Goal: Task Accomplishment & Management: Complete application form

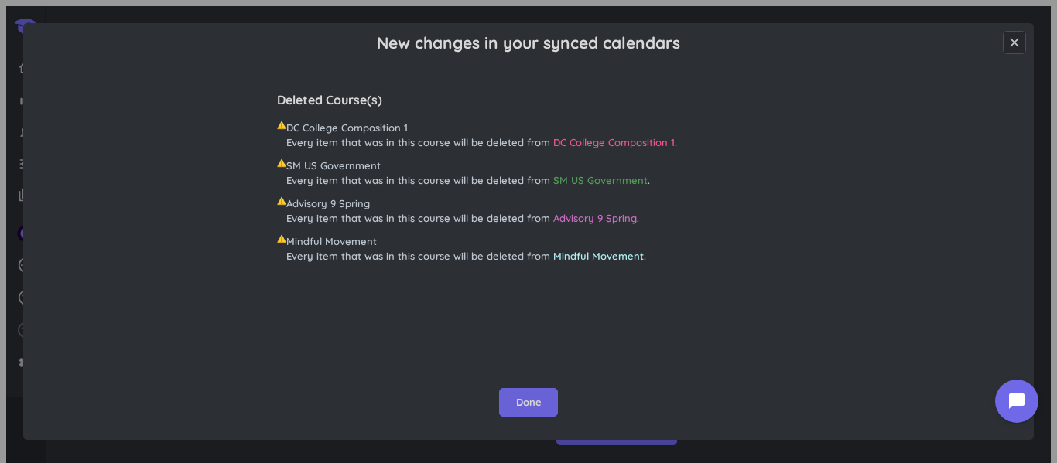
click at [534, 395] on span "Done" at bounding box center [529, 402] width 26 height 15
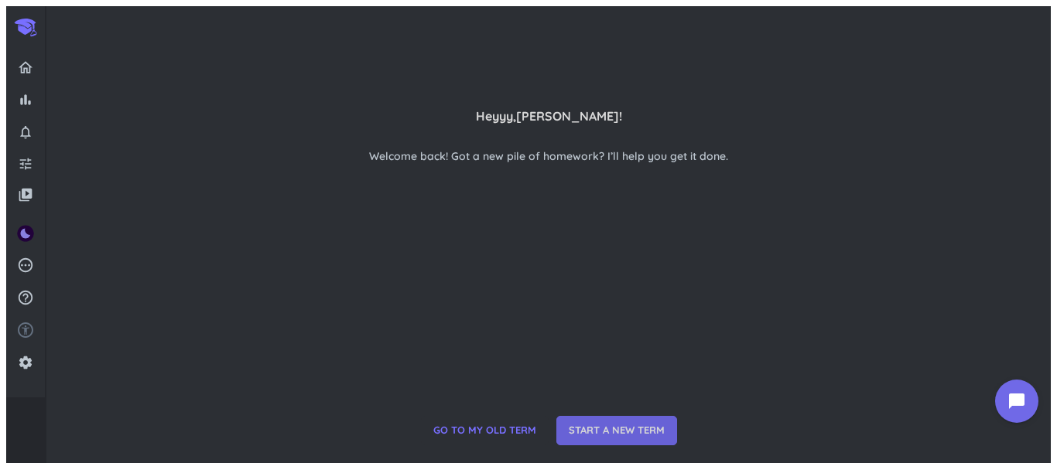
click at [577, 423] on span "START A NEW TERM" at bounding box center [617, 430] width 96 height 15
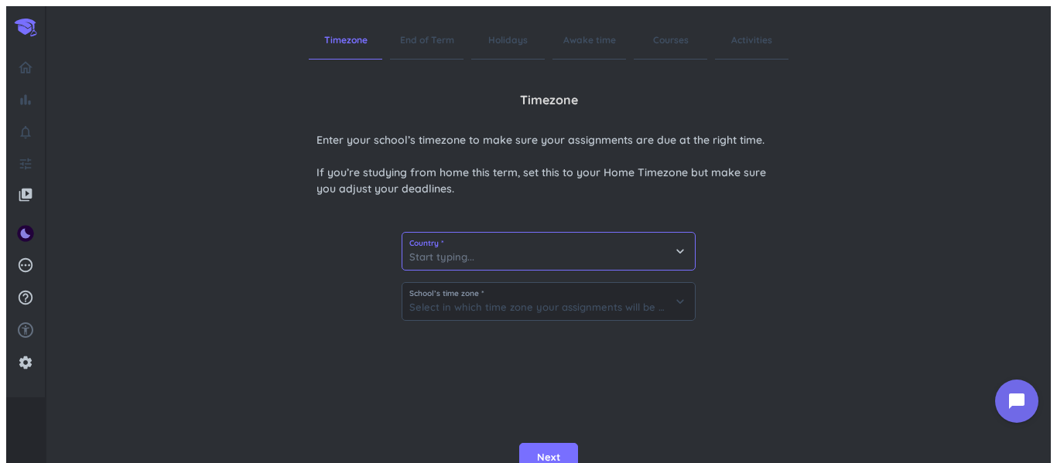
click at [676, 252] on icon "keyboard_arrow_down" at bounding box center [679, 251] width 15 height 15
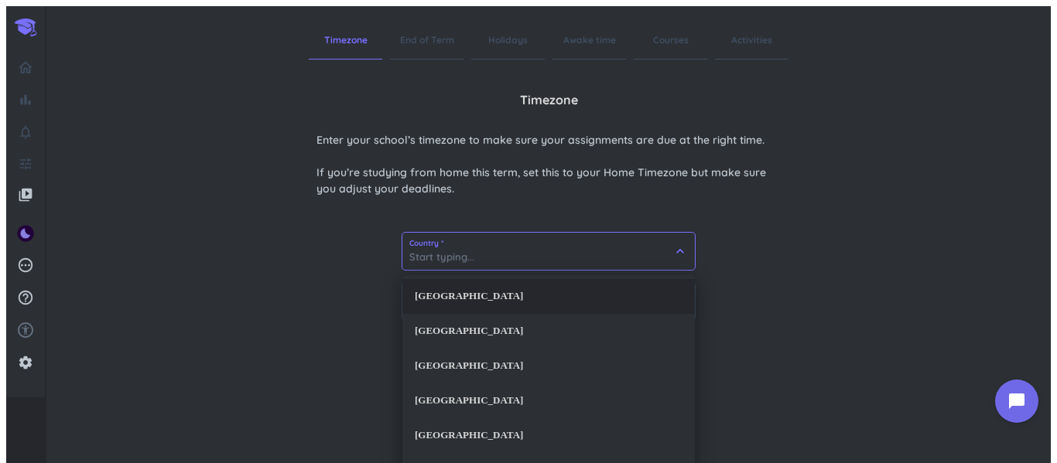
click at [643, 279] on div "[GEOGRAPHIC_DATA]" at bounding box center [548, 296] width 292 height 35
type input "[GEOGRAPHIC_DATA]"
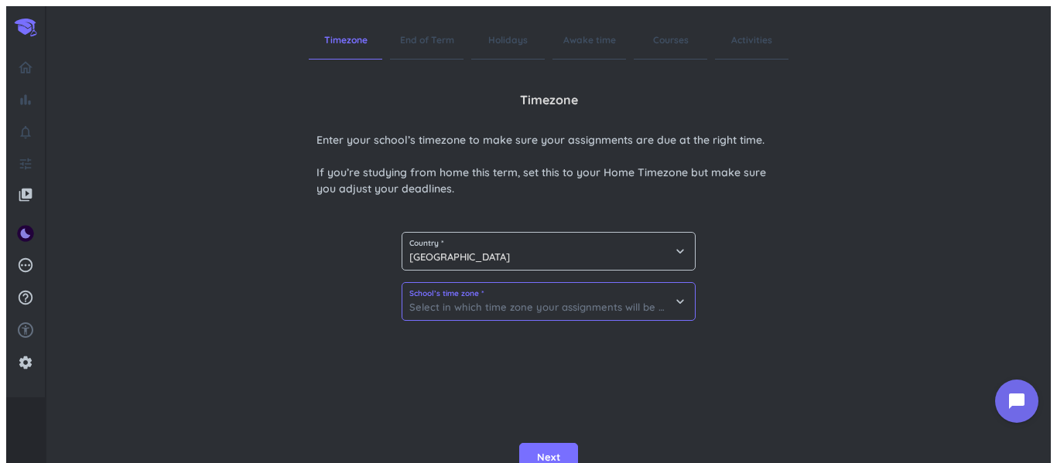
click at [643, 288] on input at bounding box center [548, 301] width 292 height 37
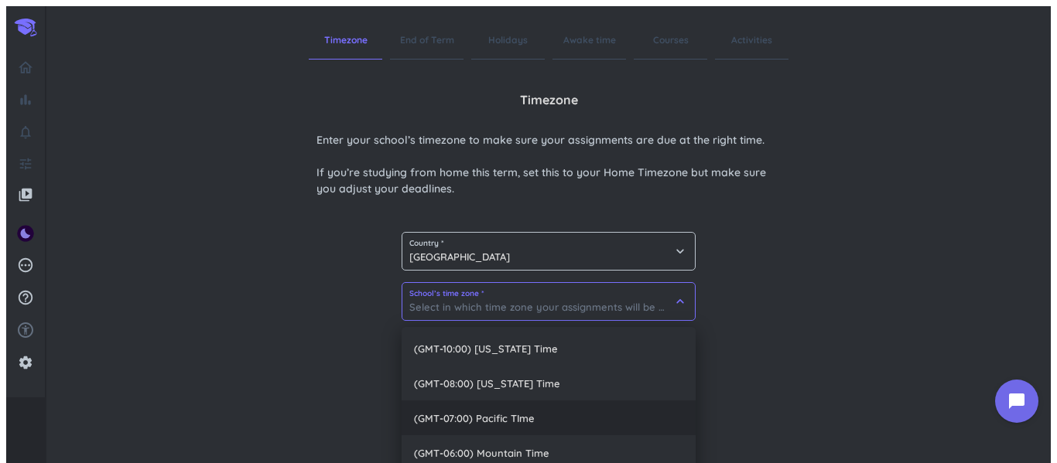
click at [634, 407] on span "(GMT-07:00) Pacific TIme" at bounding box center [549, 418] width 294 height 35
type input "(GMT-07:00) Pacific TIme"
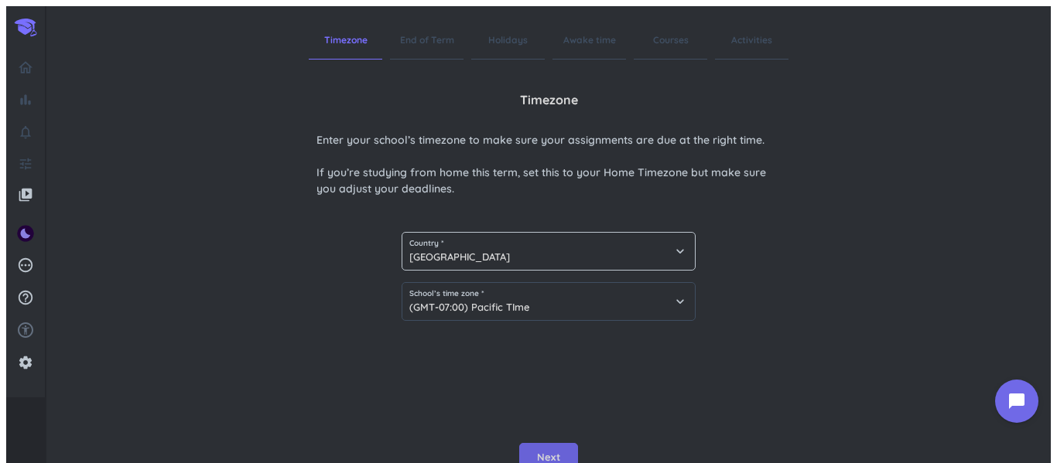
click at [542, 450] on span "Next" at bounding box center [548, 457] width 23 height 15
